Goal: Find specific page/section

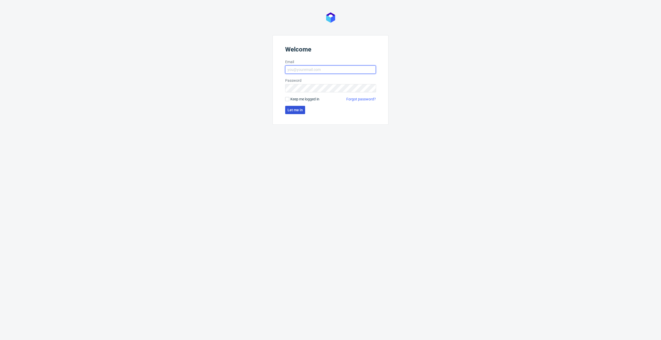
type input "[PERSON_NAME][EMAIL_ADDRESS][PERSON_NAME][DOMAIN_NAME]"
click at [291, 110] on span "Let me in" at bounding box center [295, 110] width 15 height 4
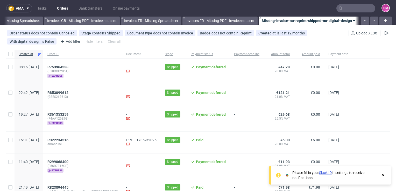
click at [356, 7] on input "text" at bounding box center [355, 8] width 39 height 8
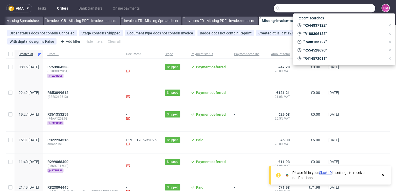
paste input "#000001766"
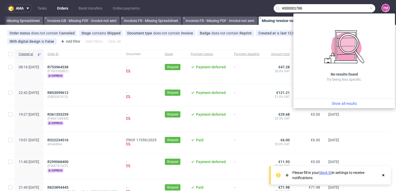
drag, startPoint x: 280, startPoint y: 8, endPoint x: 274, endPoint y: 8, distance: 5.5
click at [275, 8] on div "#000001766" at bounding box center [325, 8] width 102 height 8
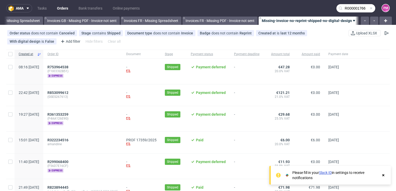
type input "R000001766"
